Goal: Transaction & Acquisition: Download file/media

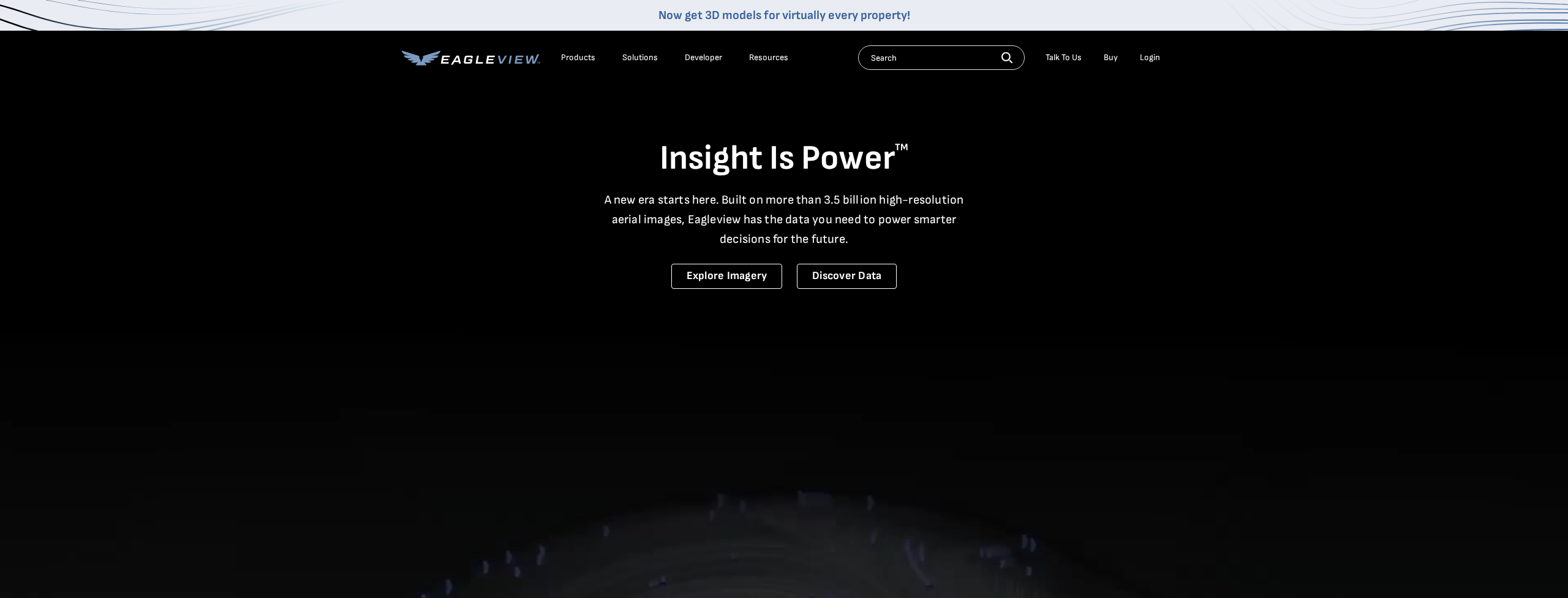
click at [1151, 56] on div "Login" at bounding box center [1150, 58] width 20 height 11
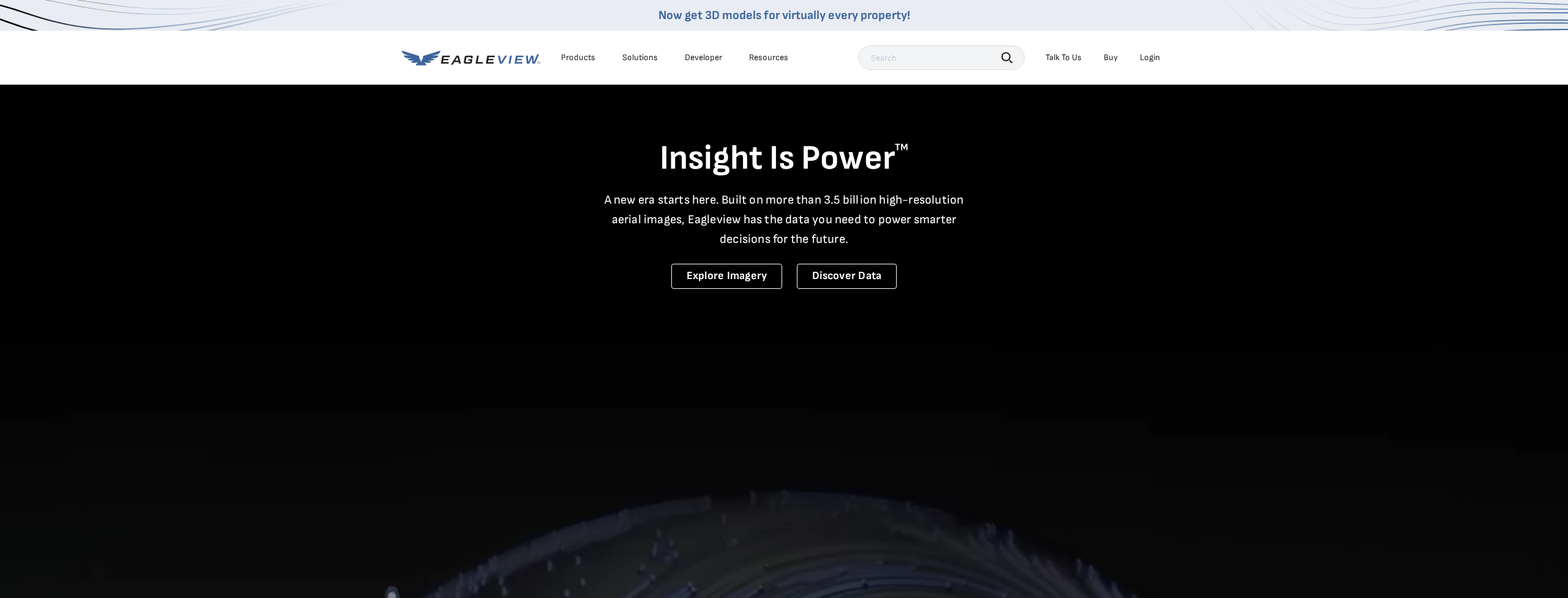
click at [1154, 65] on li "Login" at bounding box center [1149, 58] width 32 height 18
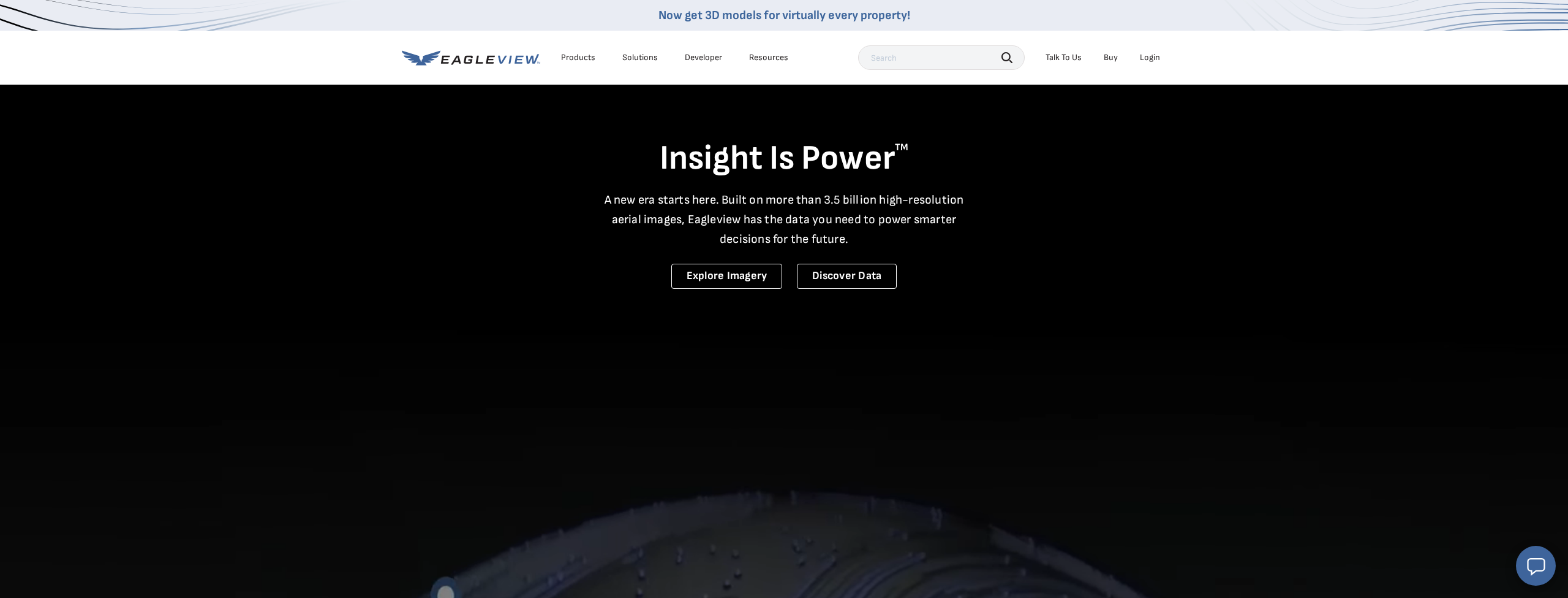
click at [1148, 50] on li "Login" at bounding box center [1149, 58] width 32 height 18
click at [1150, 57] on div "Login" at bounding box center [1150, 58] width 20 height 11
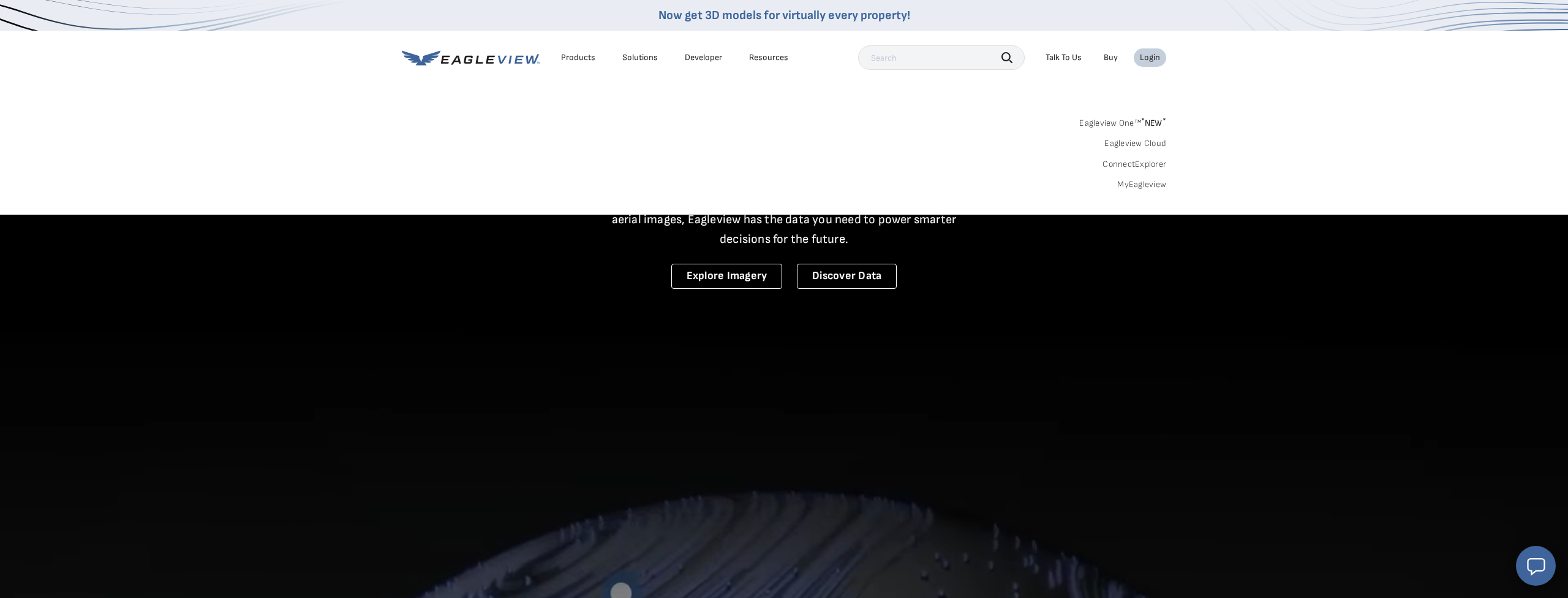
click at [1163, 186] on link "MyEagleview" at bounding box center [1141, 185] width 49 height 11
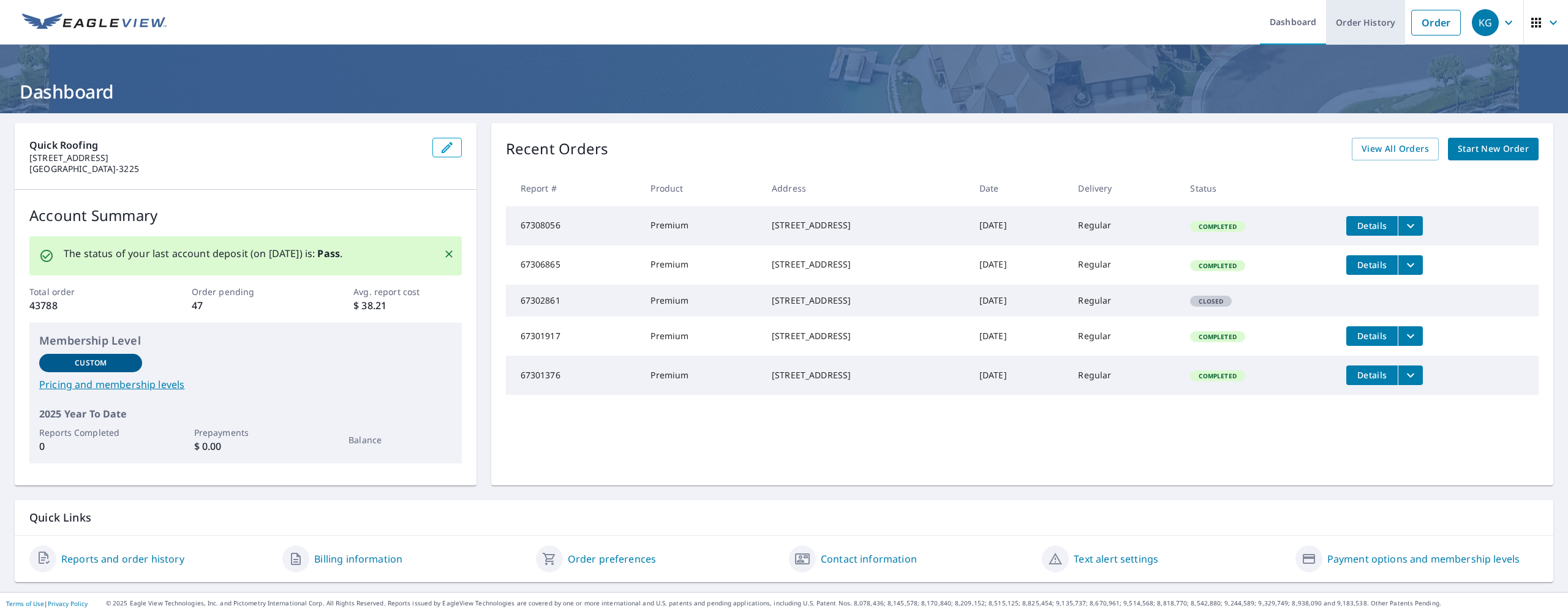
click at [1393, 19] on link "Order History" at bounding box center [1366, 22] width 79 height 45
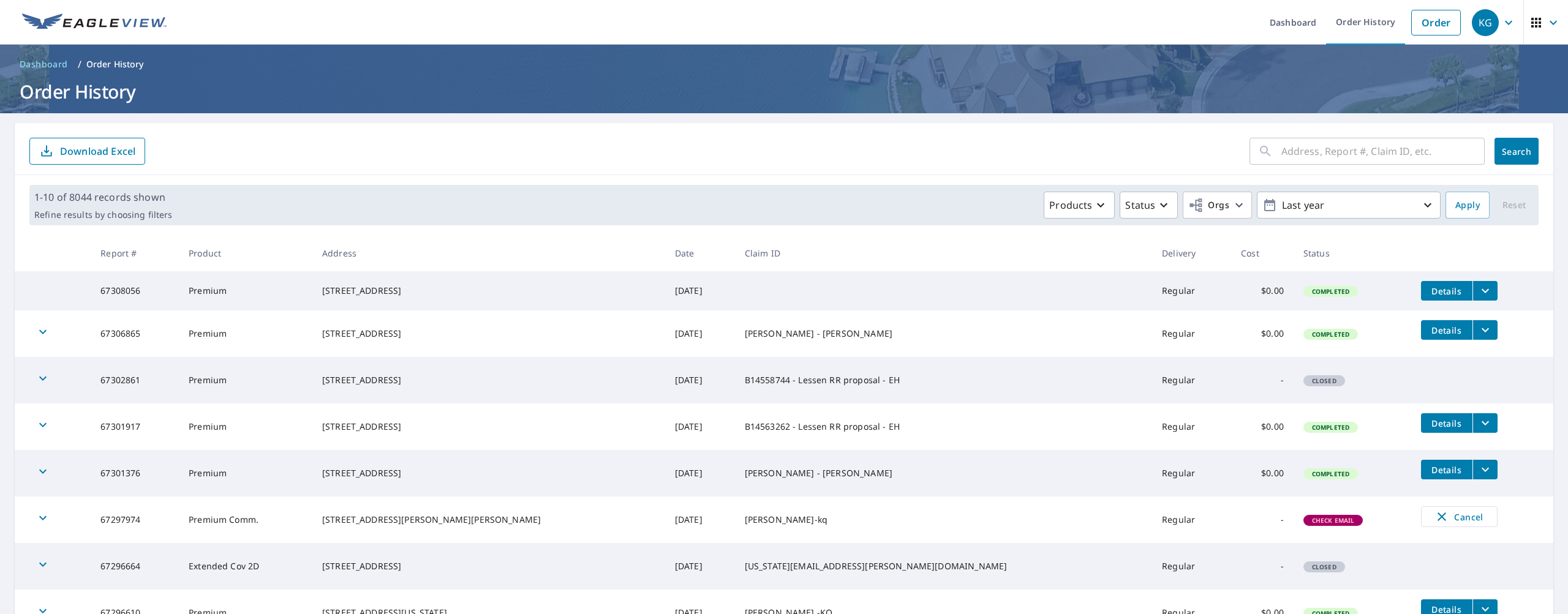
click at [1422, 151] on input "text" at bounding box center [1383, 151] width 204 height 34
type input "8056 91"
click at [1517, 151] on button "Search" at bounding box center [1517, 151] width 44 height 27
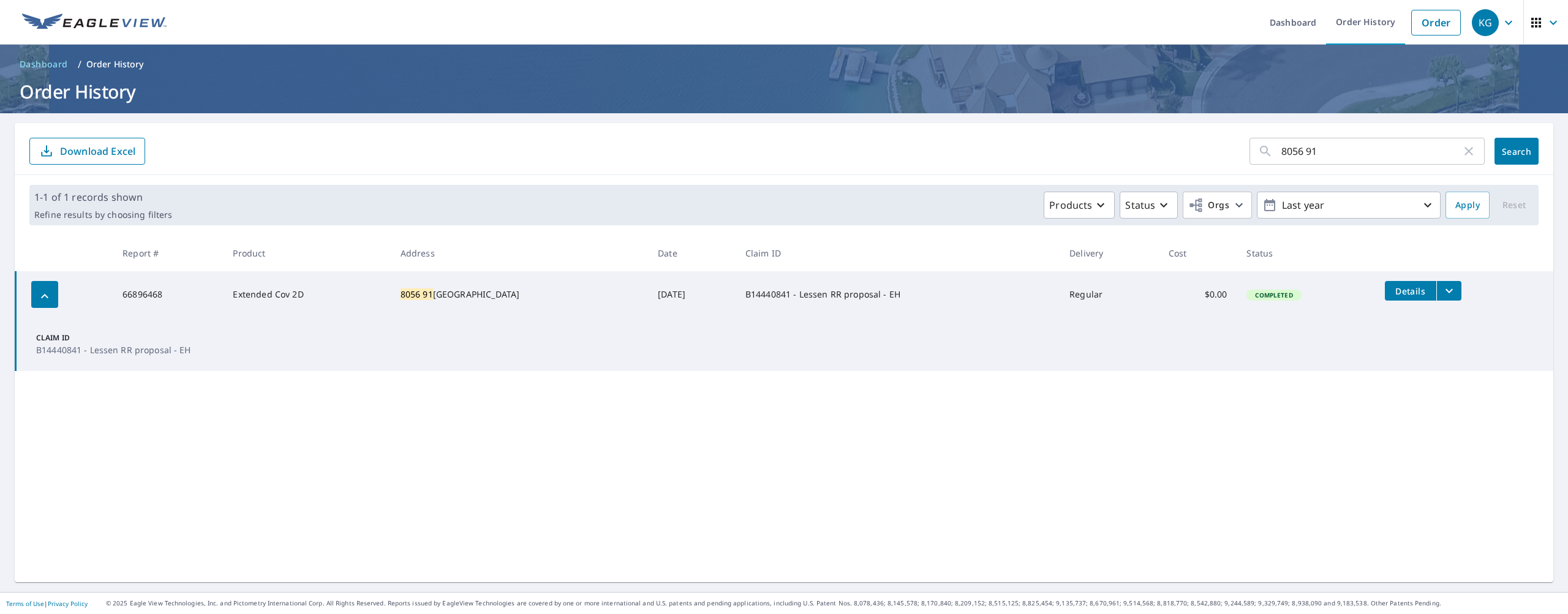
click at [1446, 295] on icon "filesDropdownBtn-66896468" at bounding box center [1450, 291] width 15 height 15
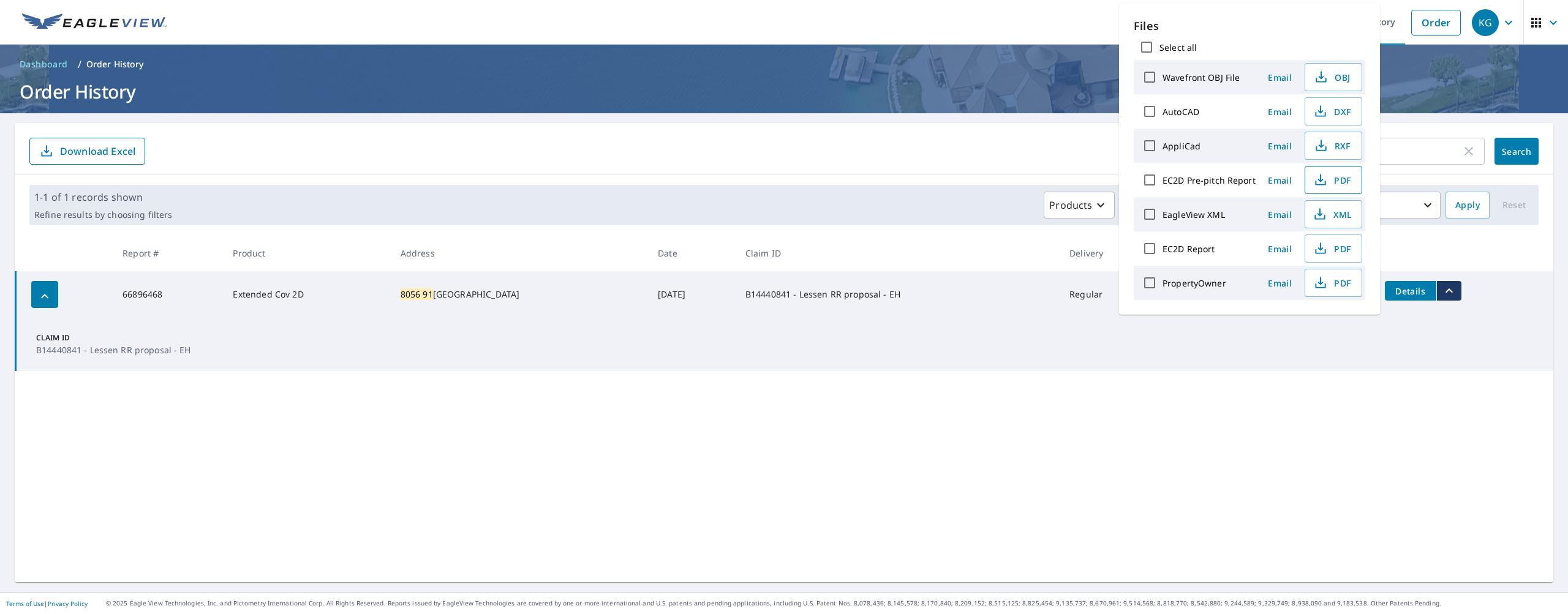
click at [1325, 180] on icon "button" at bounding box center [1321, 180] width 15 height 15
click at [1423, 383] on div "8056 91 ​ Search Download Excel 1-1 of 1 records shown Refine results by choosi…" at bounding box center [784, 352] width 1539 height 460
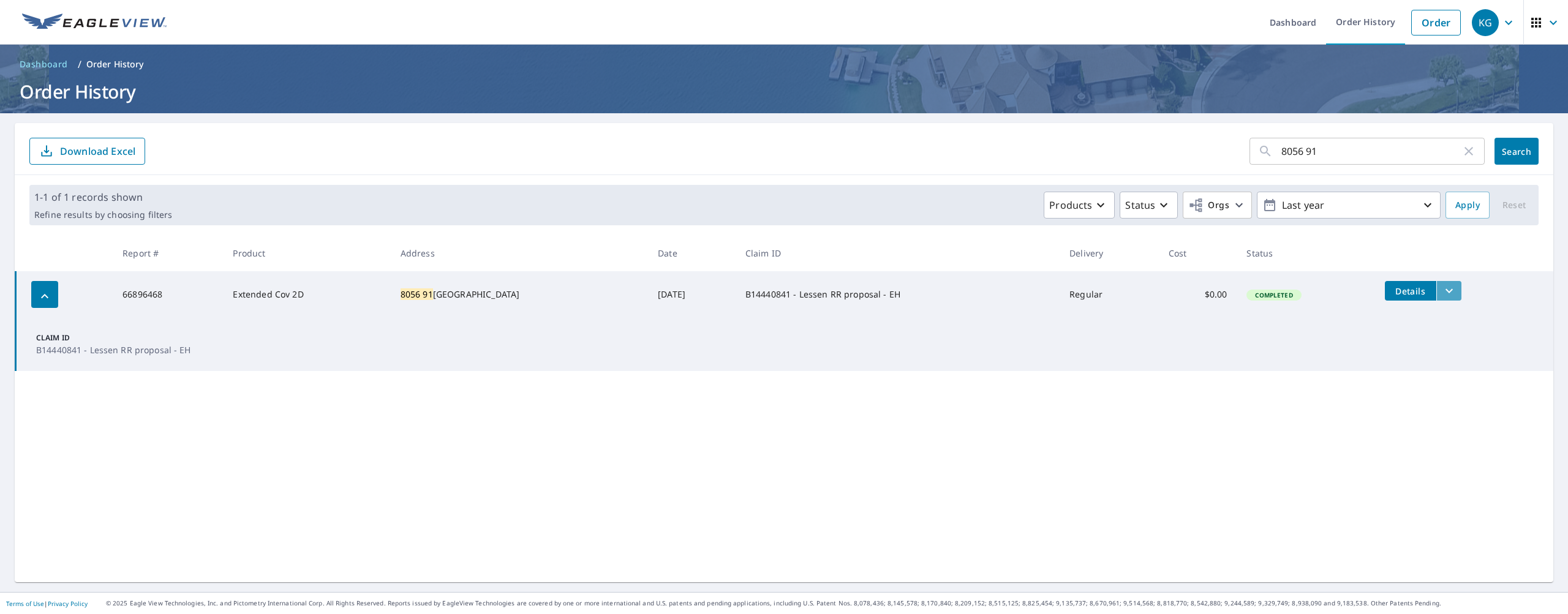
click at [1442, 291] on icon "filesDropdownBtn-66896468" at bounding box center [1450, 291] width 15 height 15
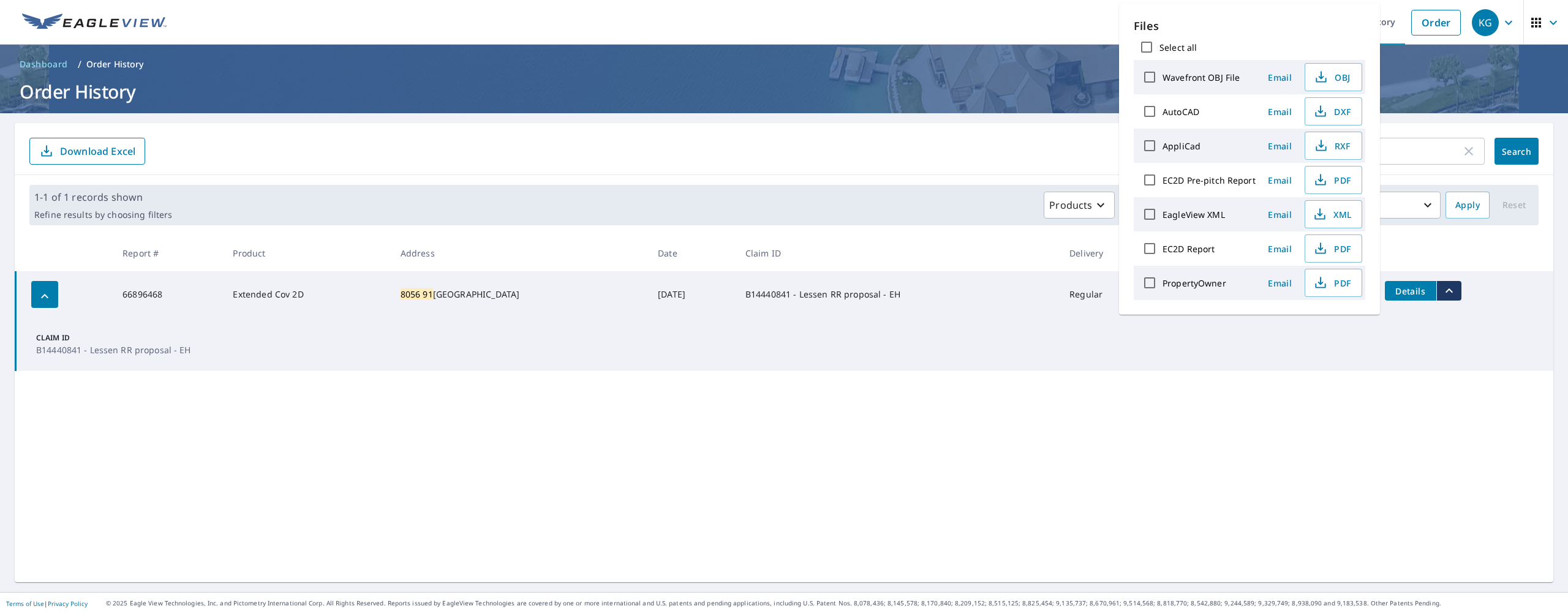
click at [1422, 292] on span "Details" at bounding box center [1411, 291] width 37 height 12
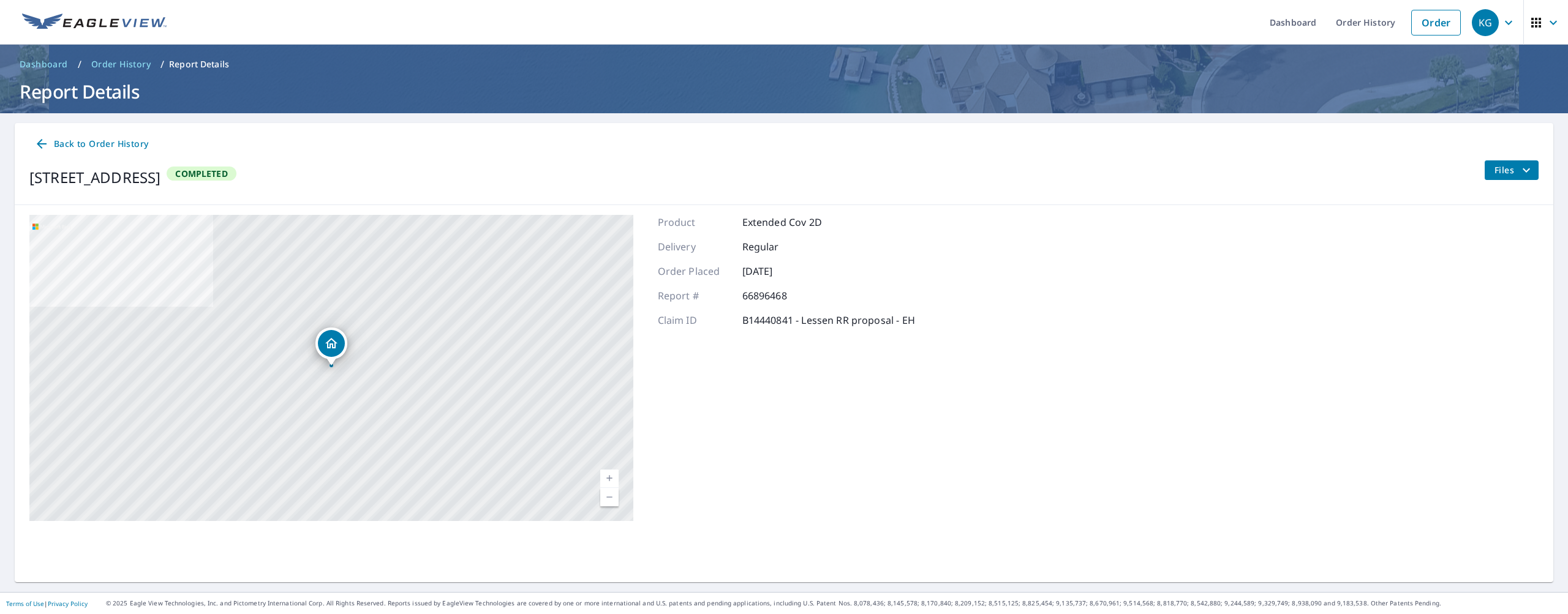
drag, startPoint x: 1498, startPoint y: 145, endPoint x: 1512, endPoint y: 172, distance: 30.4
click at [1499, 146] on div "Back to Order History" at bounding box center [784, 144] width 1509 height 23
click at [1513, 174] on span "Files" at bounding box center [1514, 171] width 39 height 15
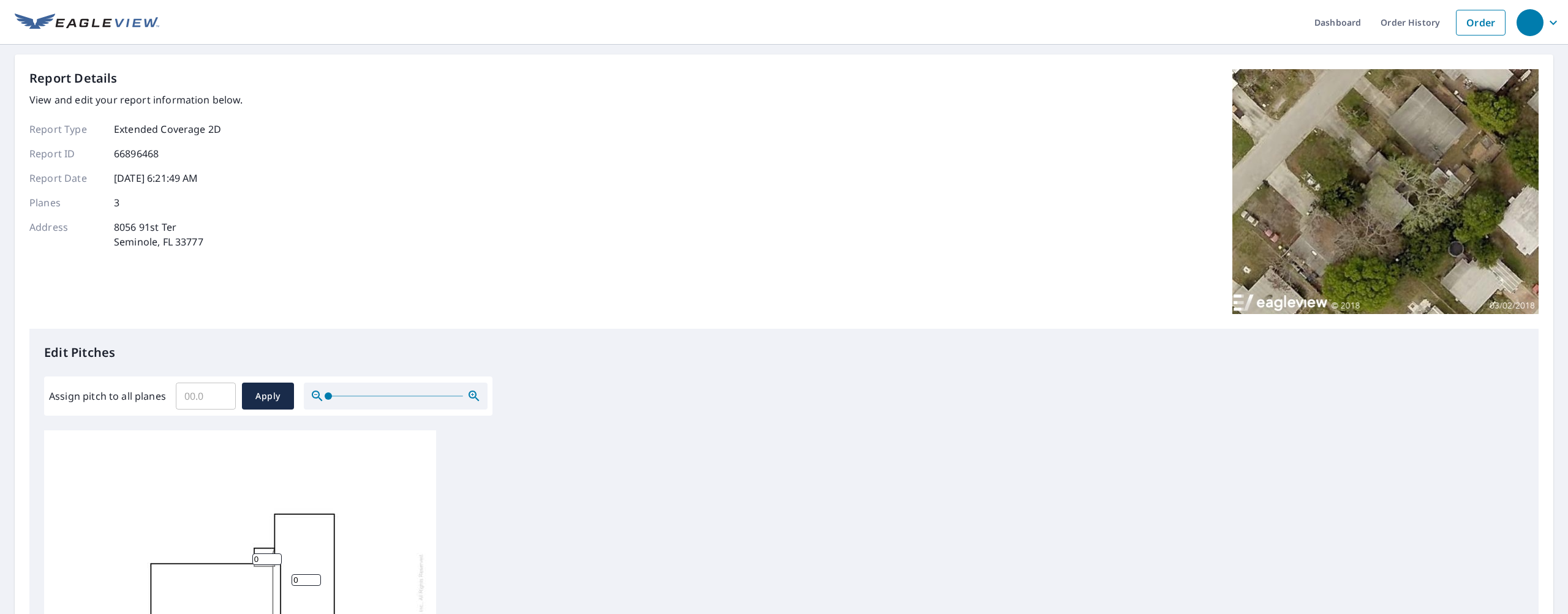
scroll to position [3, 0]
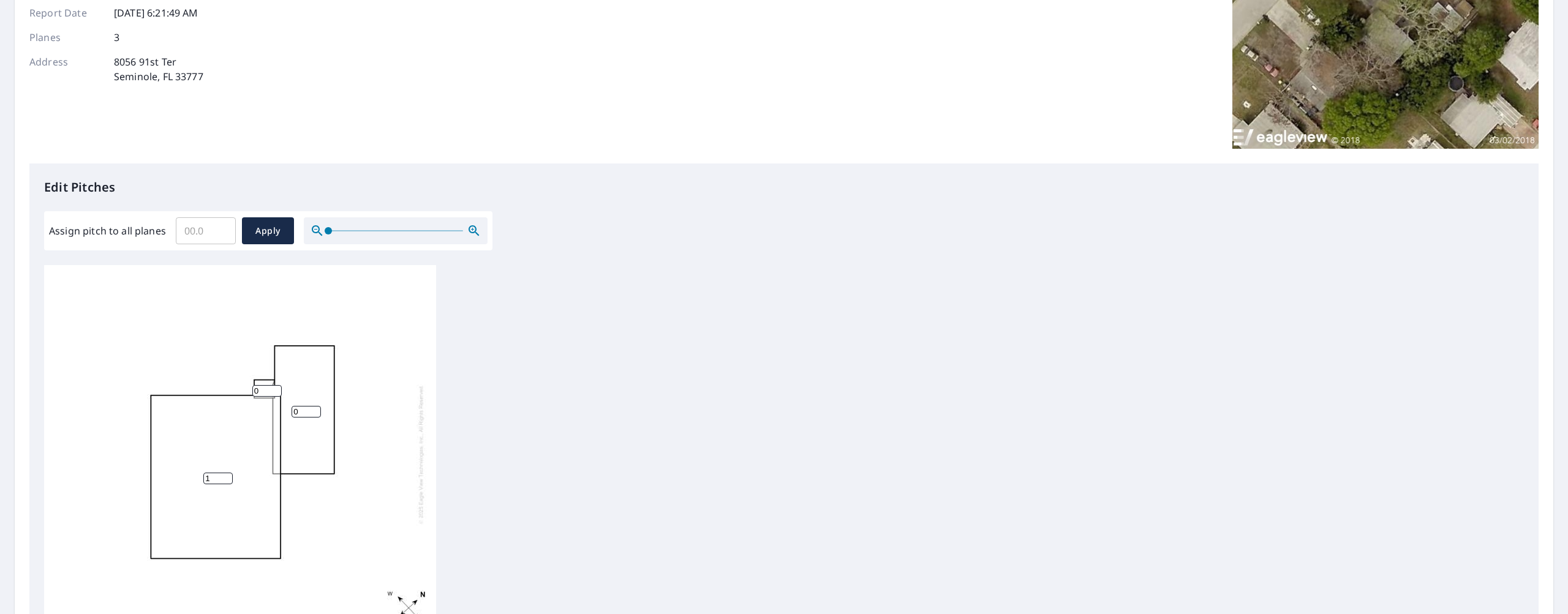
click at [308, 407] on input "0" at bounding box center [307, 411] width 29 height 12
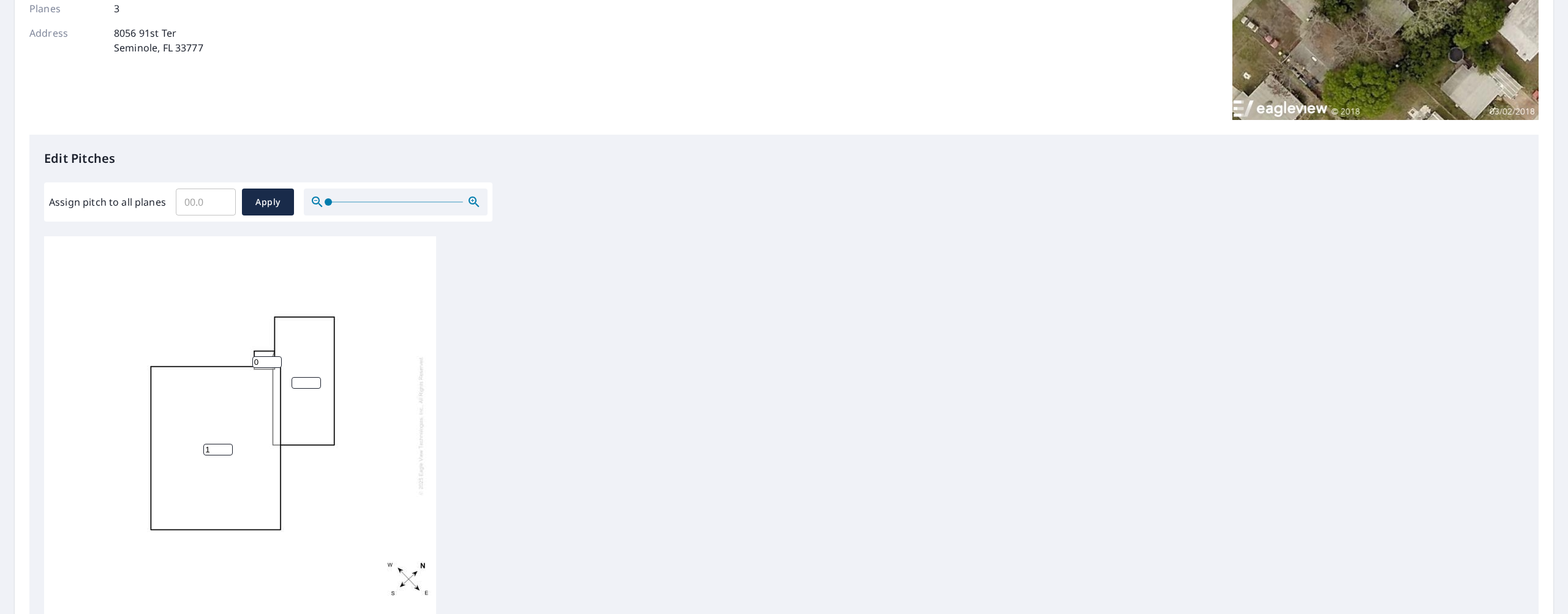
scroll to position [195, 0]
type input "0"
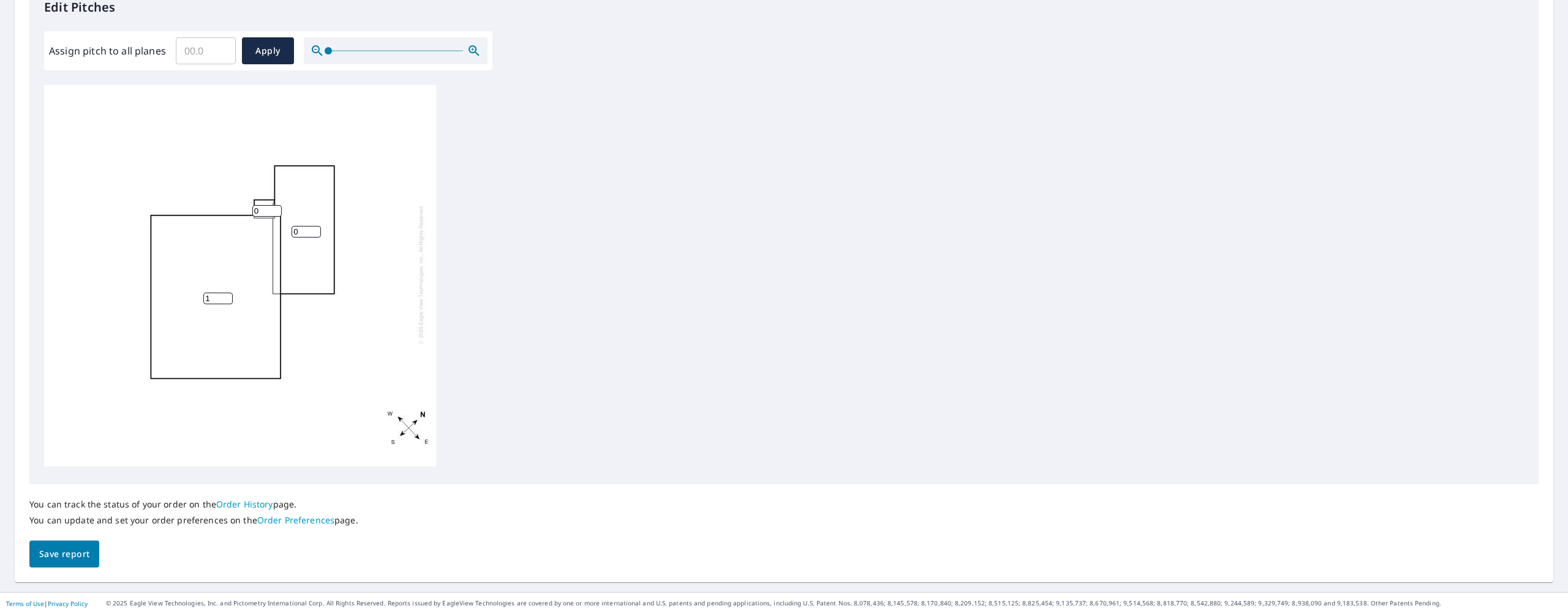
scroll to position [230, 0]
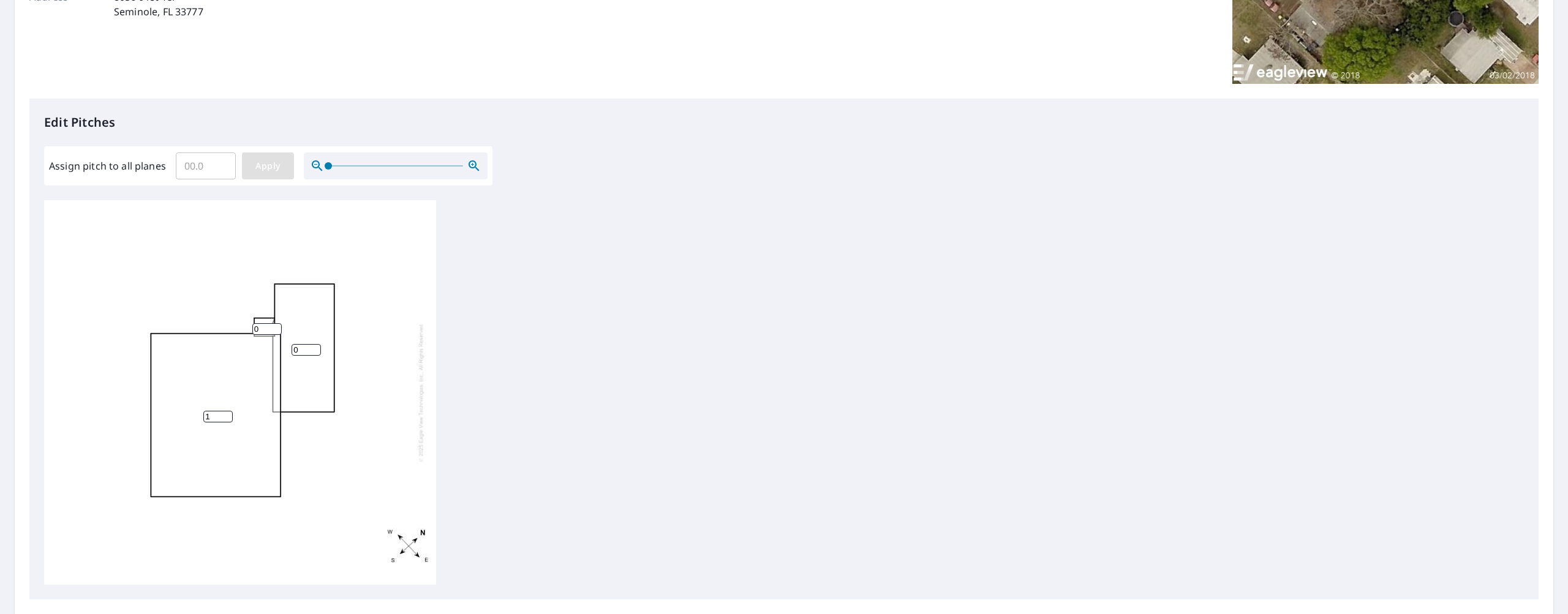
click at [249, 162] on button "Apply" at bounding box center [268, 165] width 52 height 27
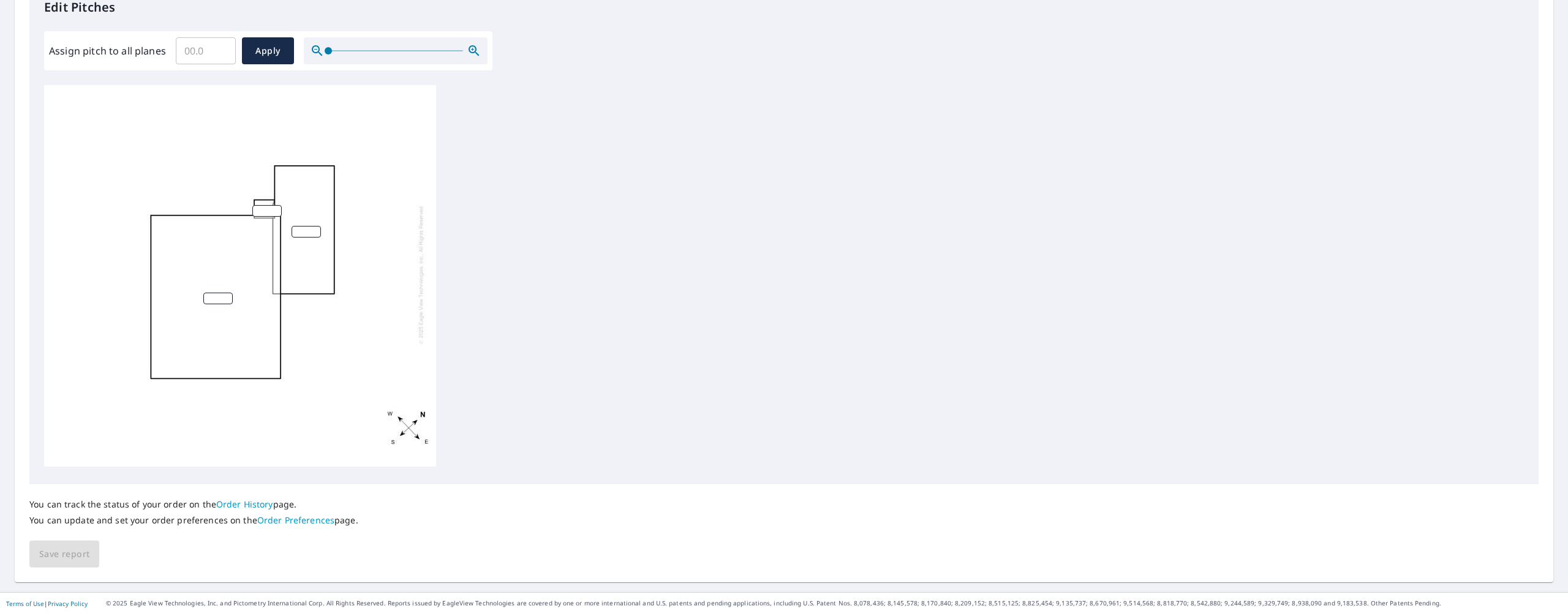
scroll to position [0, 0]
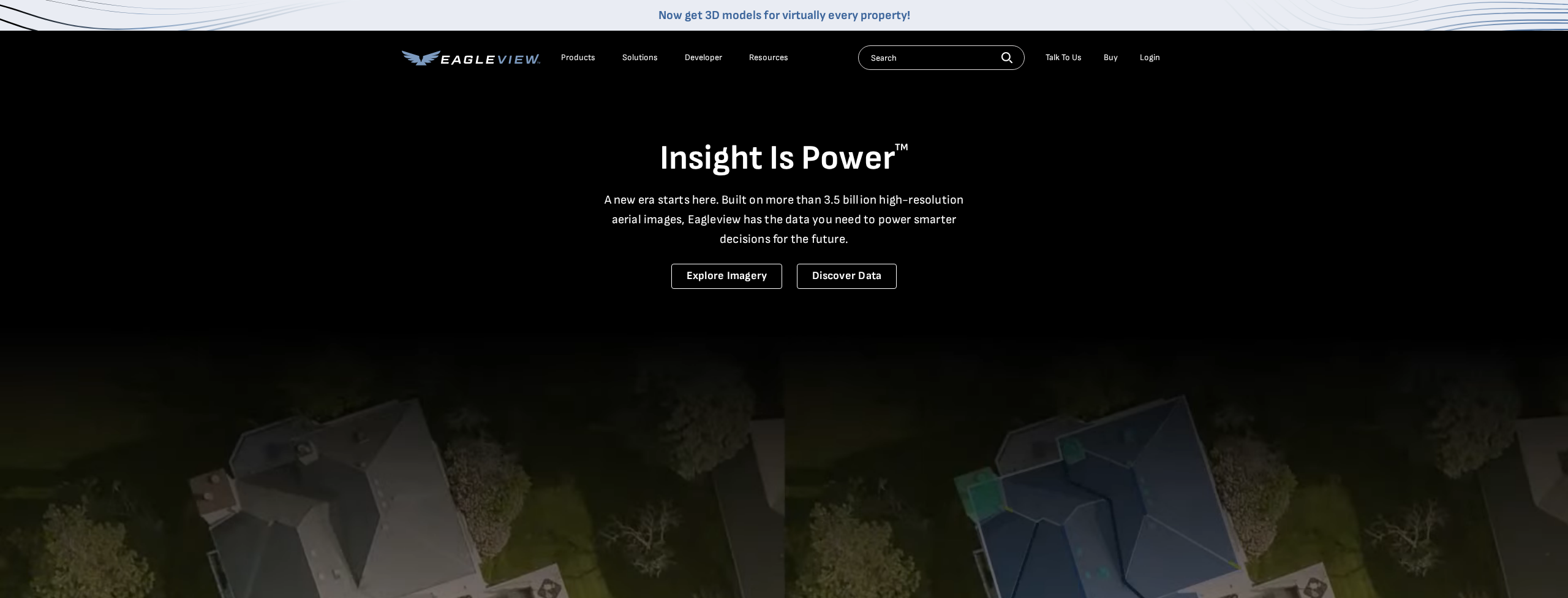
click at [1149, 53] on div "Login" at bounding box center [1150, 58] width 20 height 11
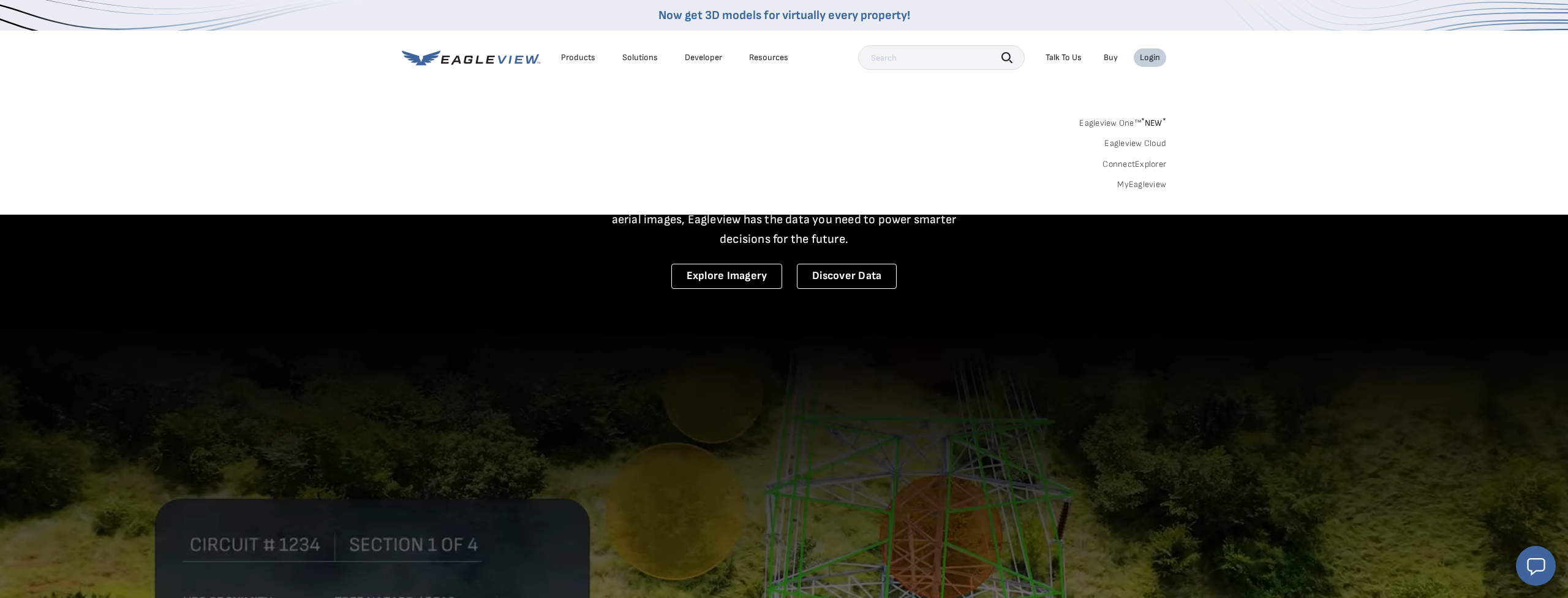
click at [1148, 179] on link "MyEagleview" at bounding box center [1141, 185] width 49 height 11
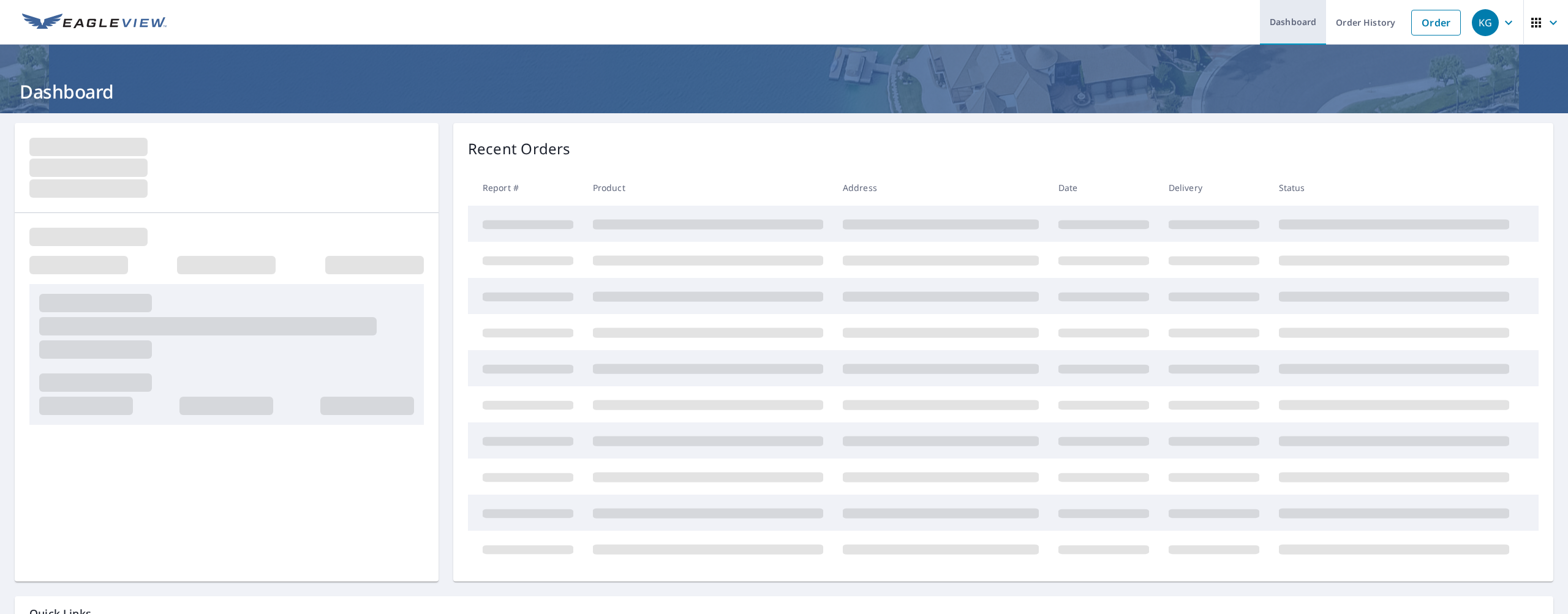
click at [1432, 24] on link "Order" at bounding box center [1437, 23] width 50 height 26
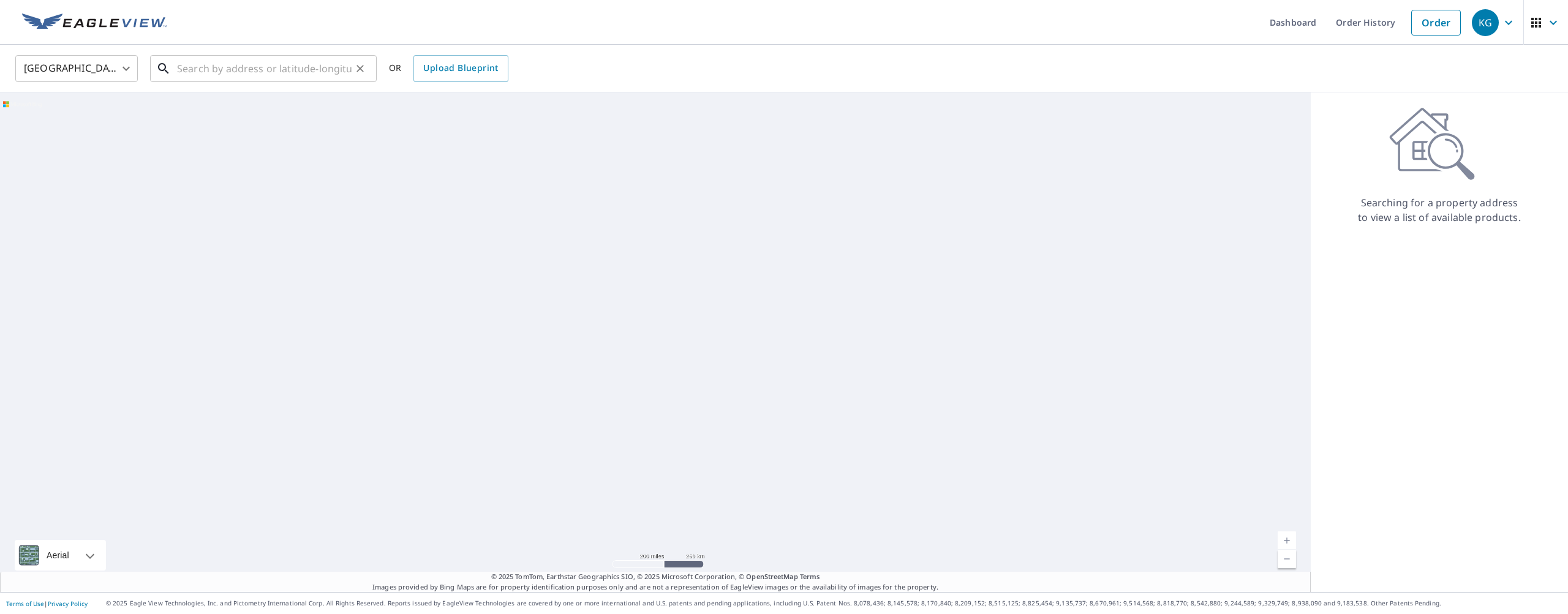
click at [338, 76] on input "text" at bounding box center [264, 68] width 174 height 34
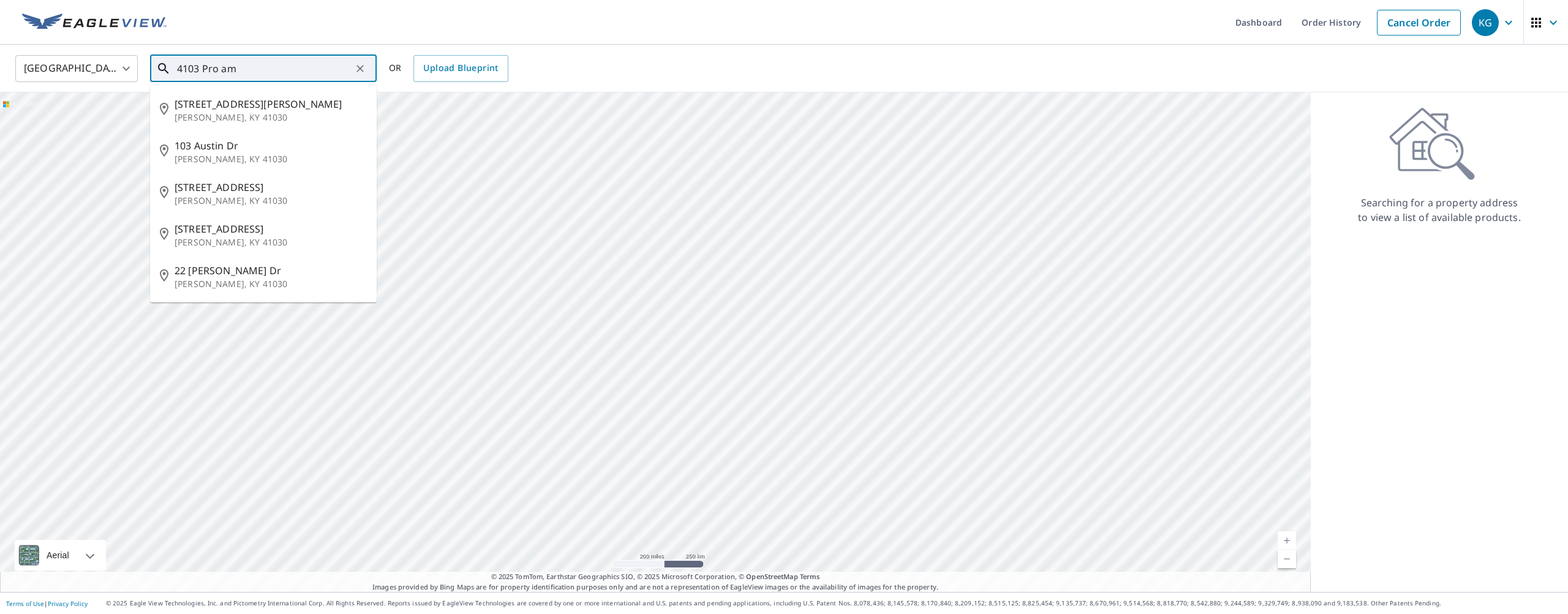
type input "4103 Pro am"
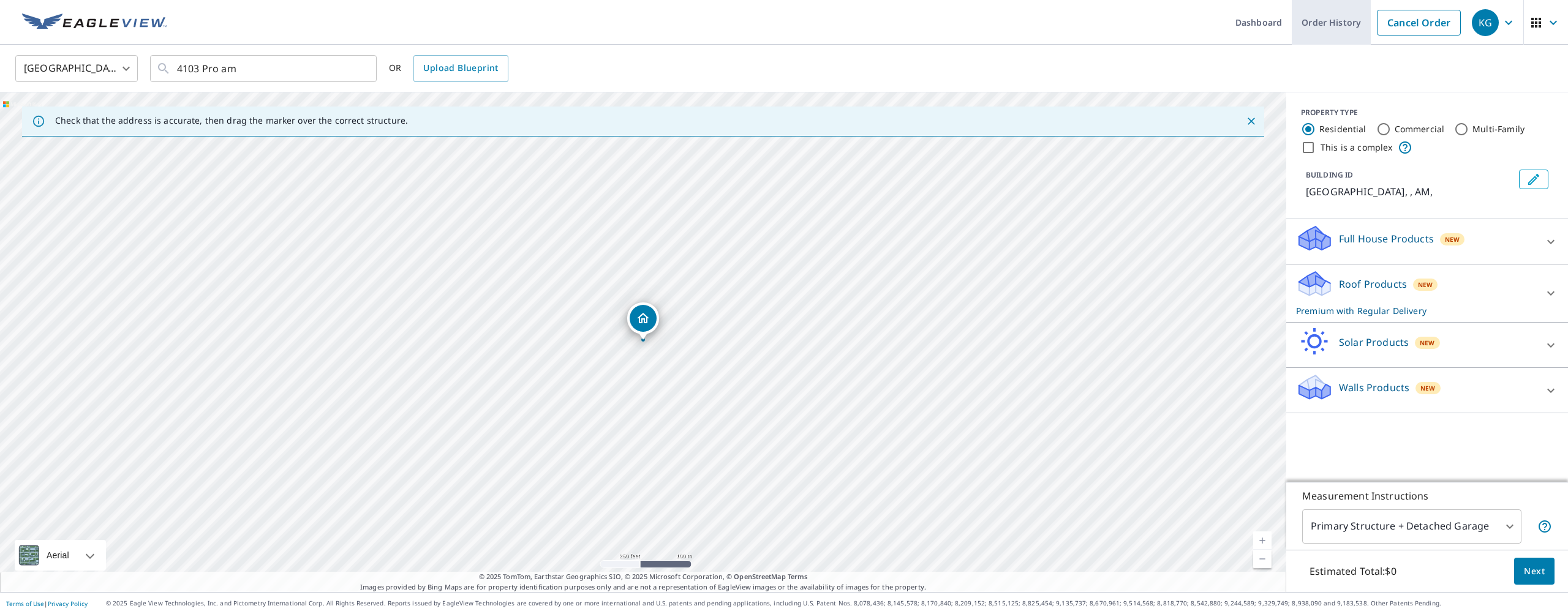
click at [1329, 27] on link "Order History" at bounding box center [1331, 22] width 79 height 45
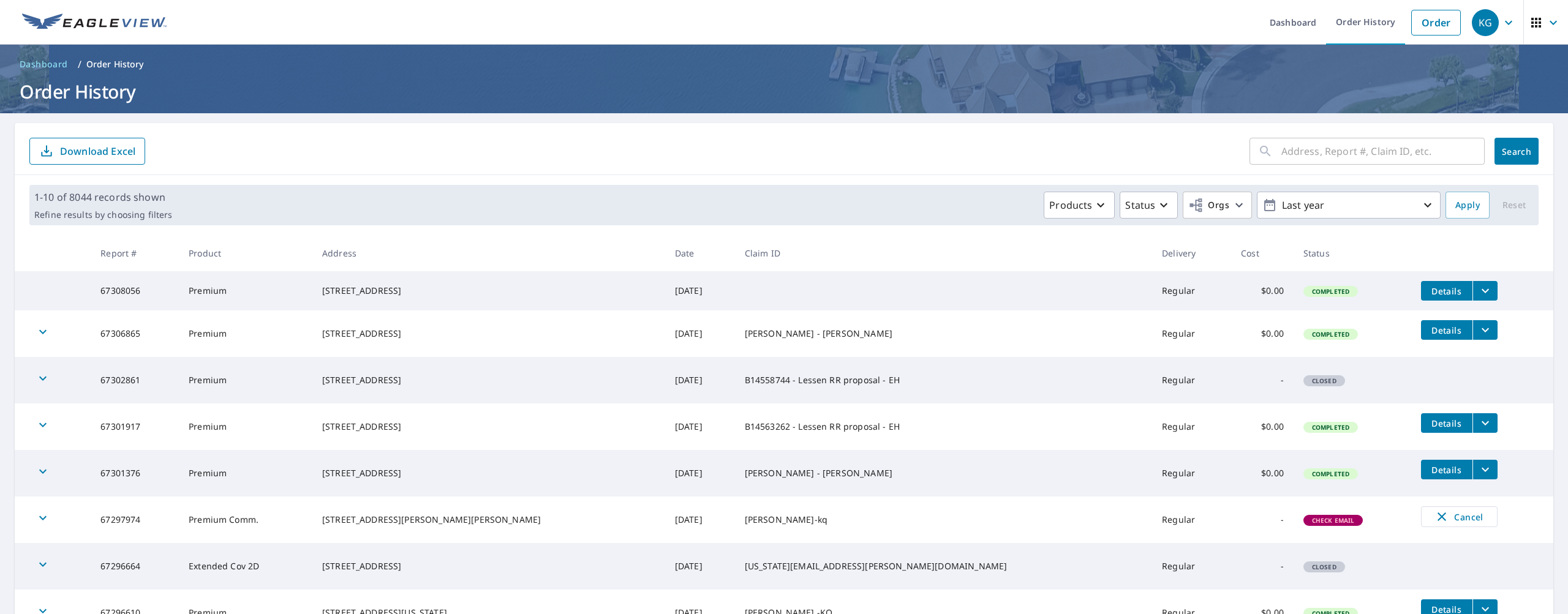
click at [1328, 156] on input "text" at bounding box center [1383, 151] width 204 height 34
type input "4103 Pro am"
click at [1517, 151] on button "Search" at bounding box center [1517, 151] width 44 height 27
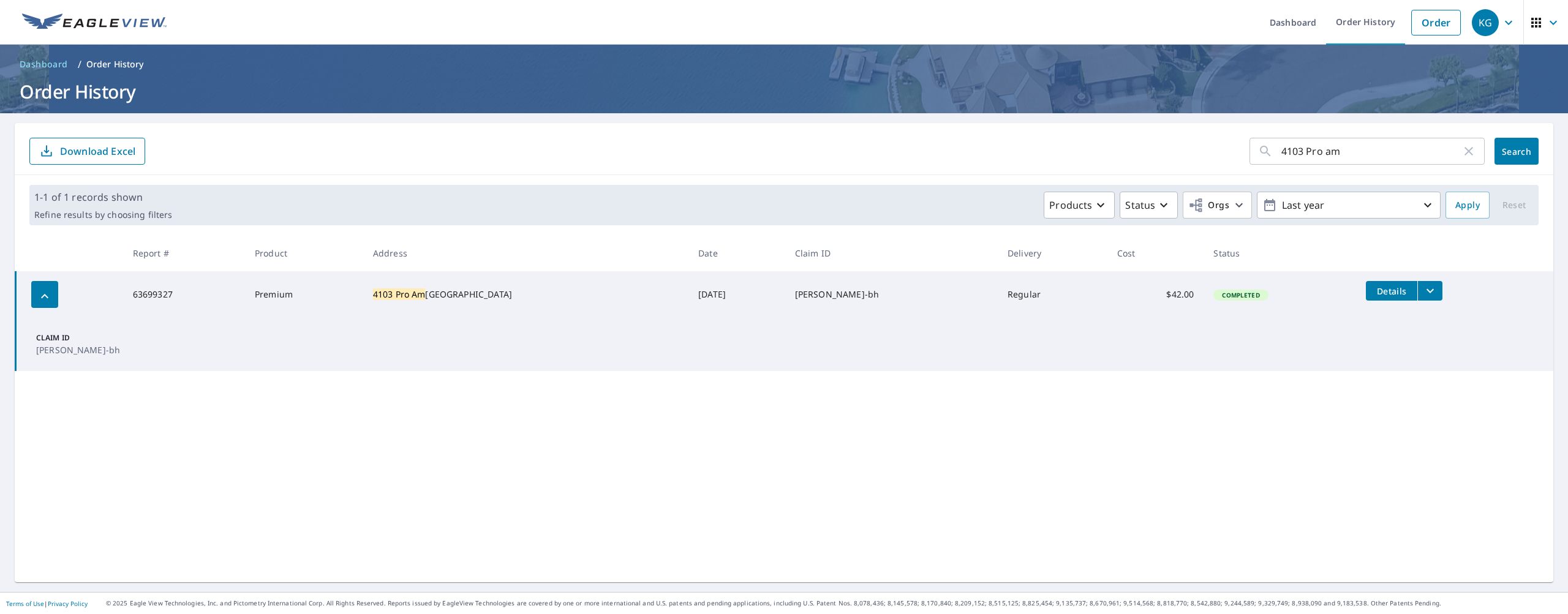
click at [1424, 294] on icon "filesDropdownBtn-63699327" at bounding box center [1430, 291] width 15 height 15
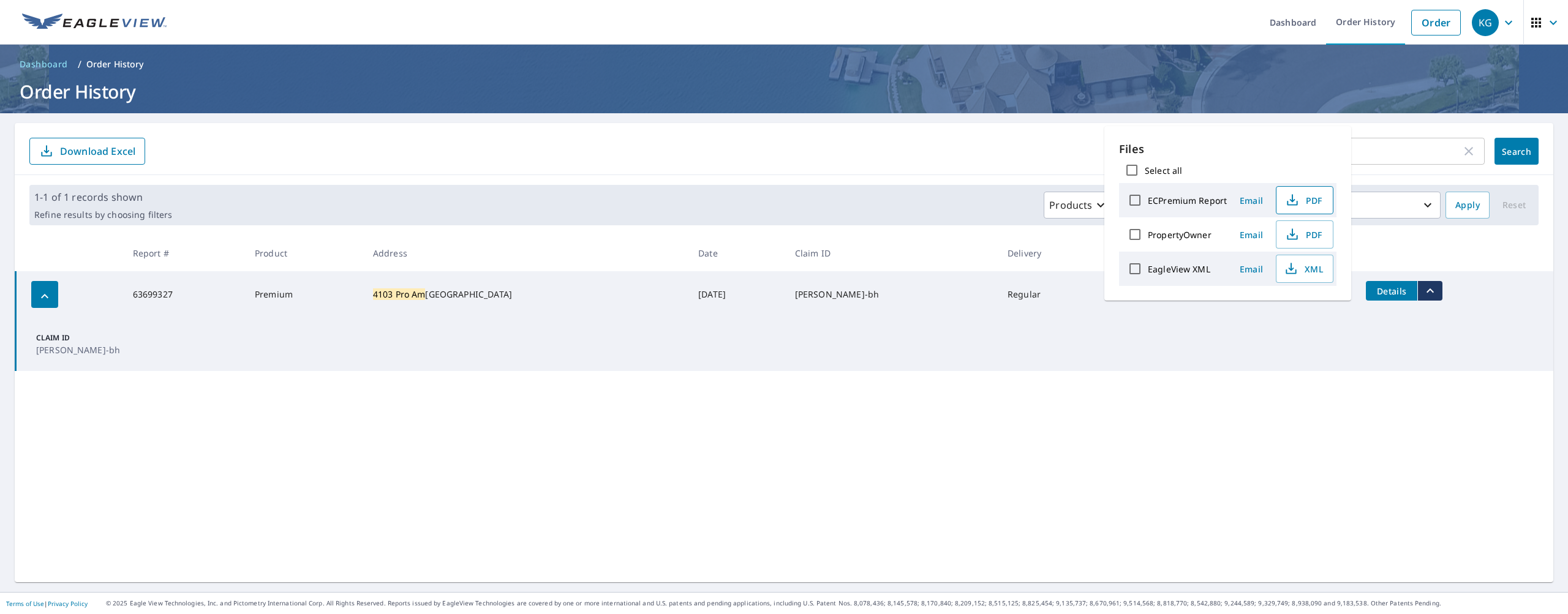
click at [1311, 211] on button "PDF" at bounding box center [1305, 200] width 58 height 28
